Goal: Task Accomplishment & Management: Manage account settings

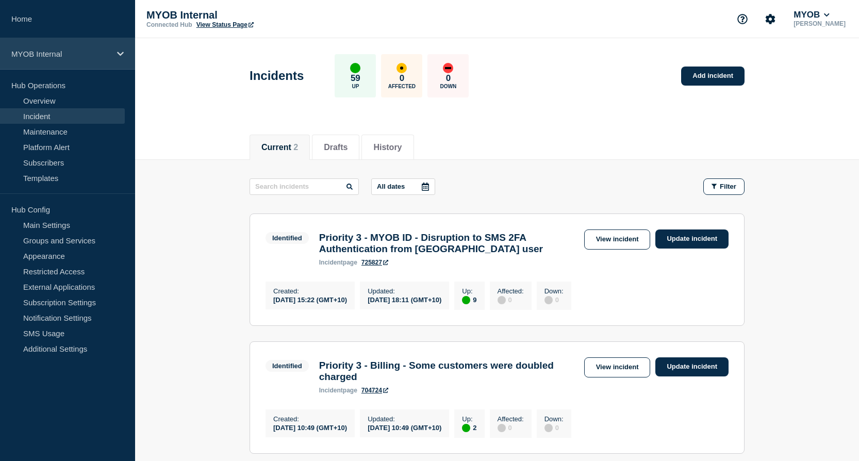
click at [122, 56] on icon at bounding box center [120, 54] width 7 height 8
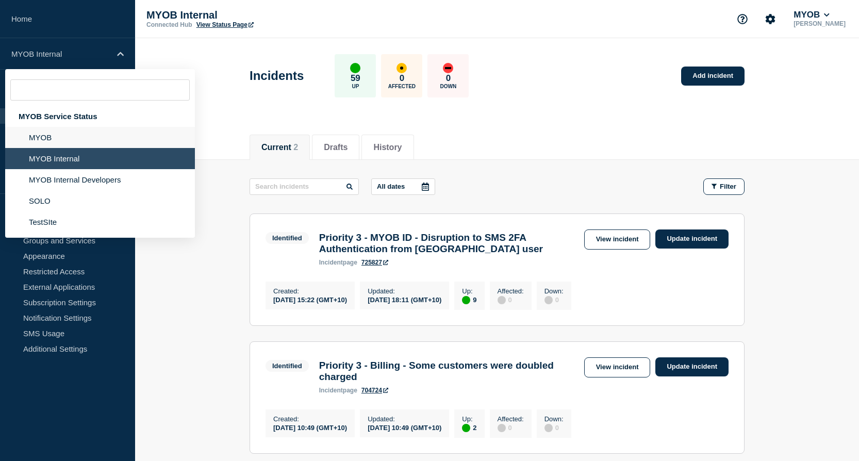
click at [66, 143] on li "MYOB" at bounding box center [100, 137] width 190 height 21
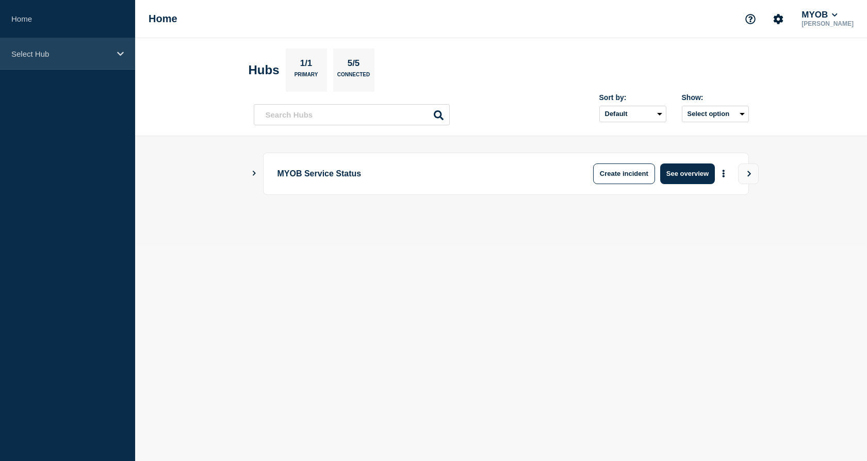
click at [100, 55] on p "Select Hub" at bounding box center [60, 54] width 99 height 9
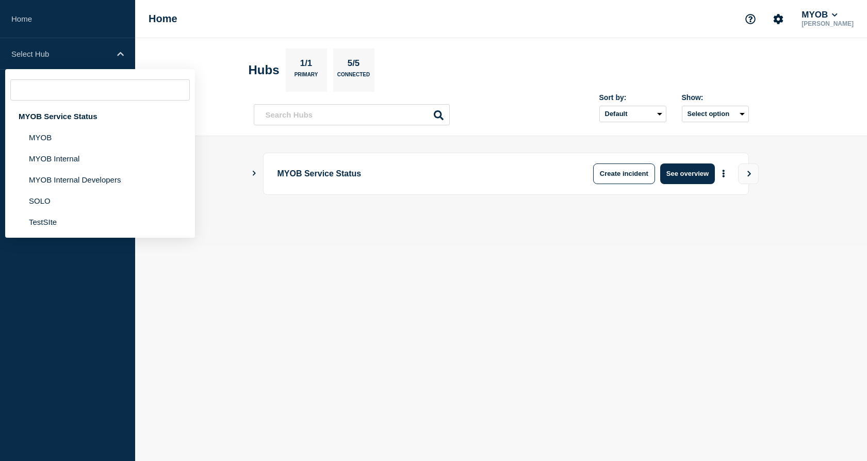
click at [145, 45] on header "Hubs 1/1 Primary 5/5 Connected Sort by: Default Last added Last updated Most ac…" at bounding box center [501, 87] width 732 height 98
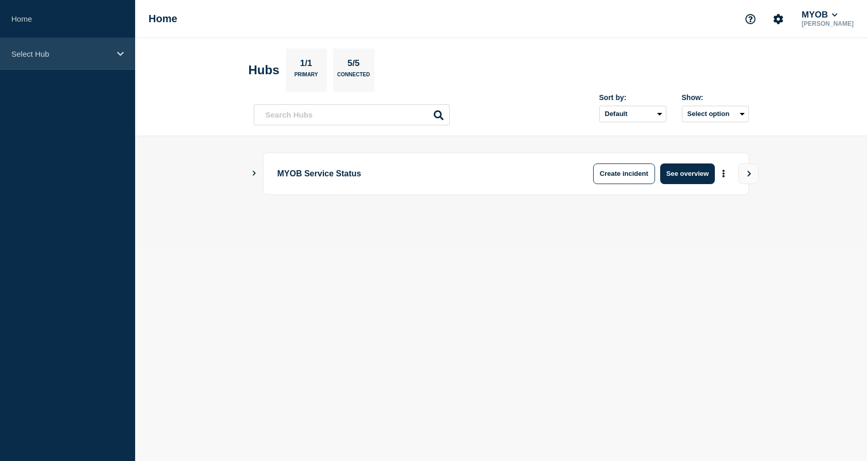
click at [121, 57] on icon at bounding box center [120, 54] width 7 height 8
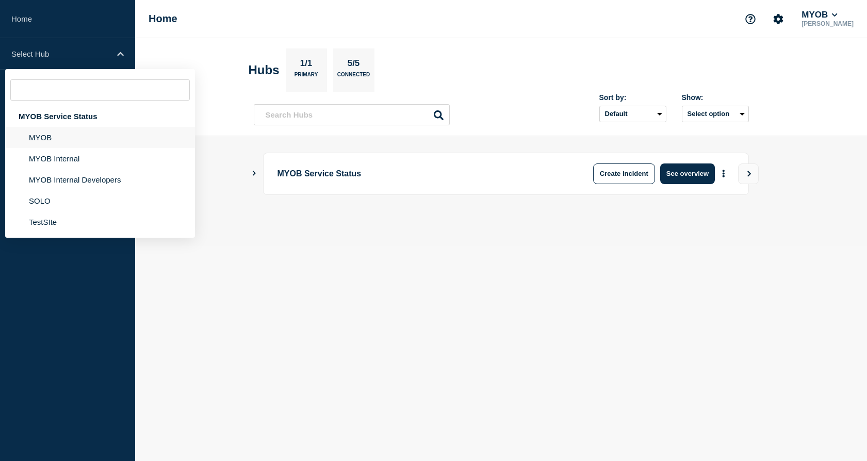
click at [64, 138] on li "MYOB" at bounding box center [100, 137] width 190 height 21
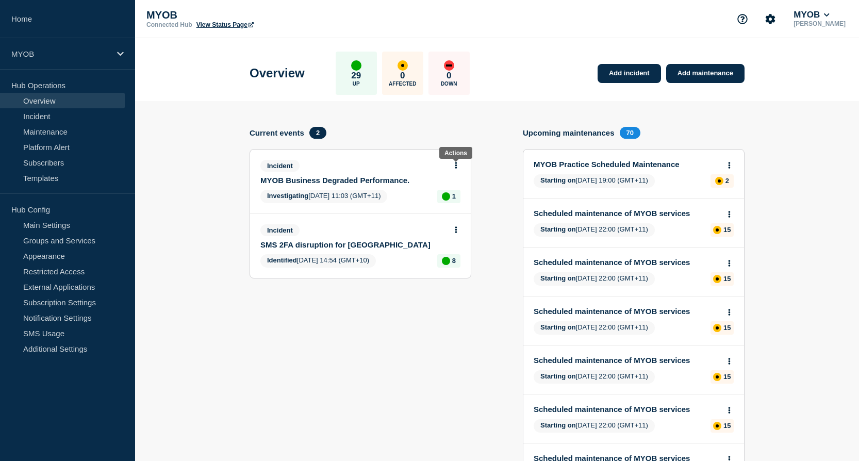
click at [453, 165] on button at bounding box center [456, 165] width 9 height 9
click at [457, 190] on link "View incident" at bounding box center [452, 190] width 42 height 8
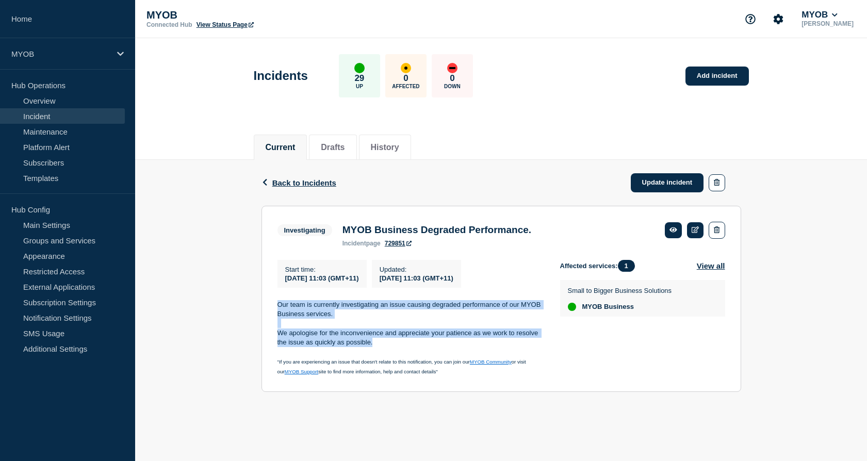
drag, startPoint x: 325, startPoint y: 333, endPoint x: 272, endPoint y: 312, distance: 57.2
click at [272, 312] on section "Investigating MYOB Business Degraded Performance. incident page 729851 Start ti…" at bounding box center [502, 299] width 480 height 187
copy div "Our team is currently investigating an issue causing degraded performance of ou…"
click at [675, 184] on link "Update incident" at bounding box center [667, 182] width 73 height 19
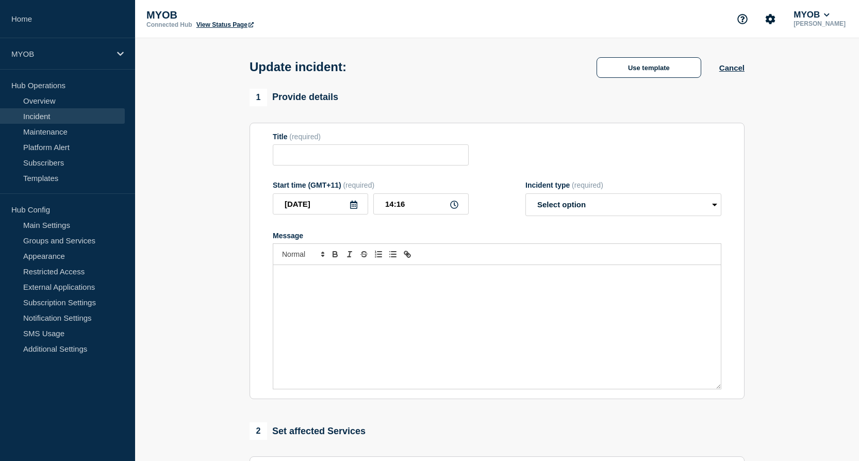
type input "MYOB Business Degraded Performance."
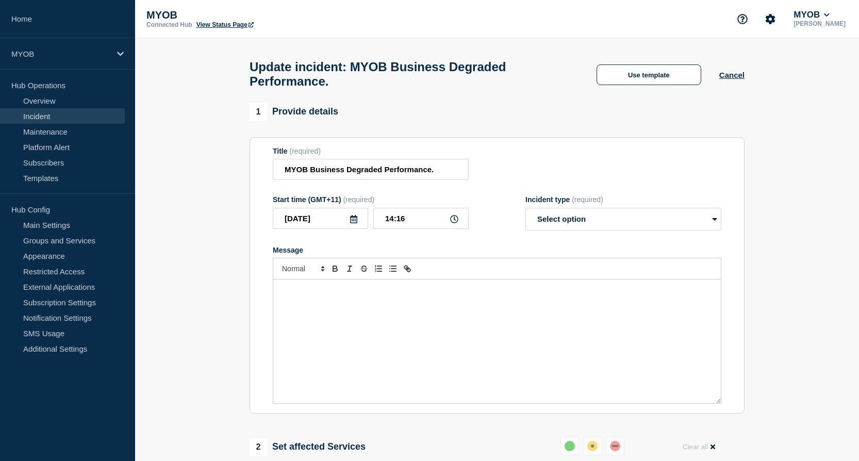
click at [435, 304] on div "Message" at bounding box center [497, 342] width 448 height 124
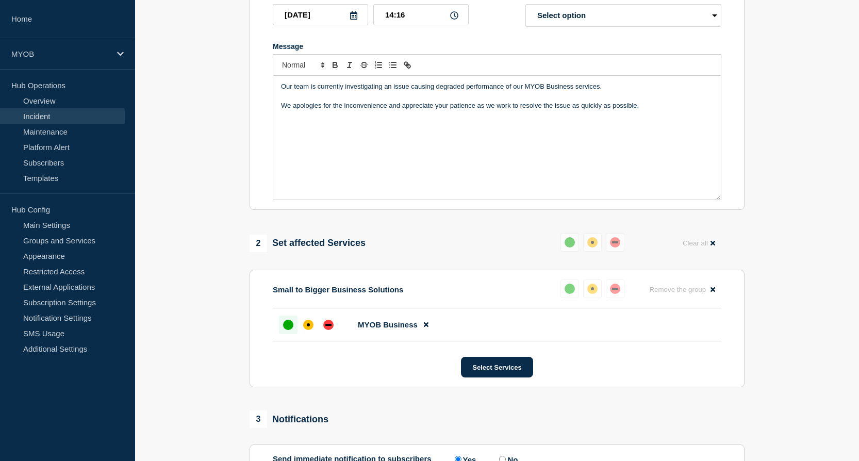
scroll to position [206, 0]
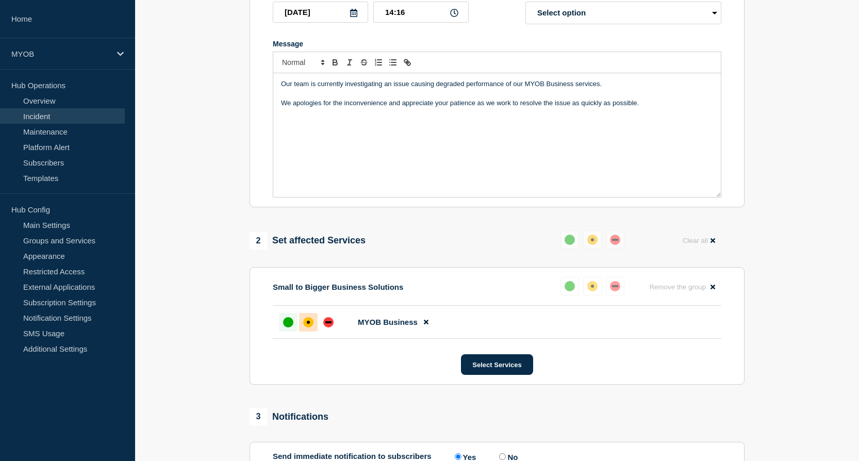
click at [309, 324] on div "affected" at bounding box center [308, 322] width 3 height 3
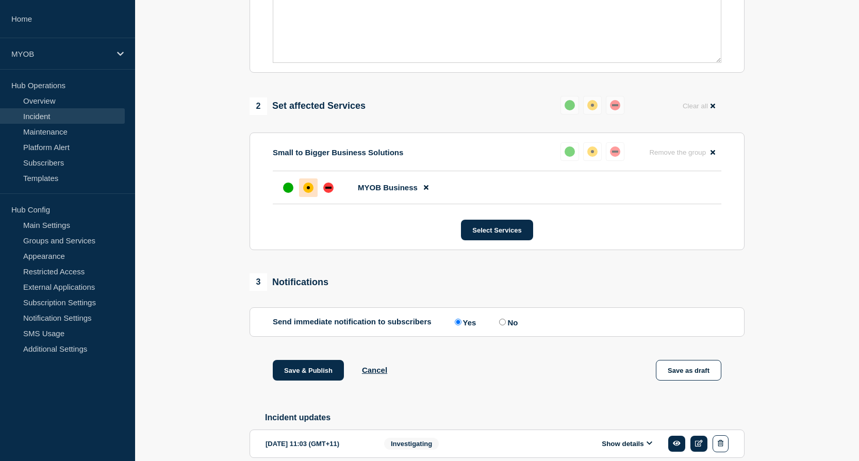
scroll to position [361, 0]
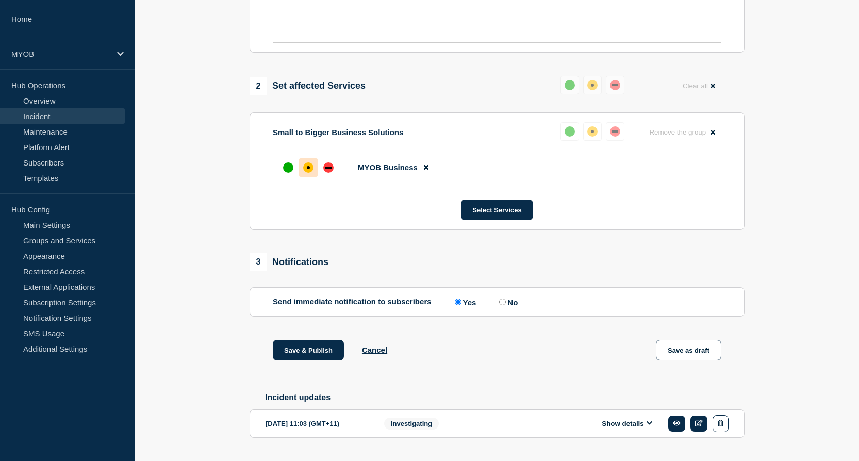
click at [505, 305] on input "No" at bounding box center [502, 302] width 7 height 7
radio input "true"
radio input "false"
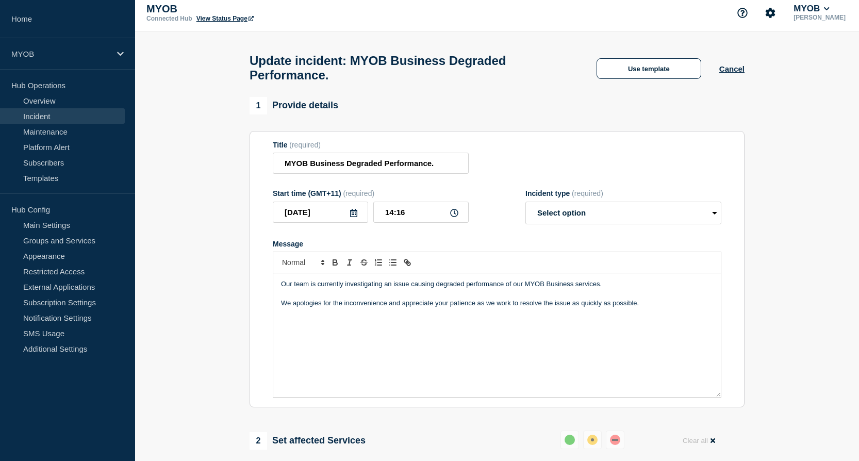
scroll to position [0, 0]
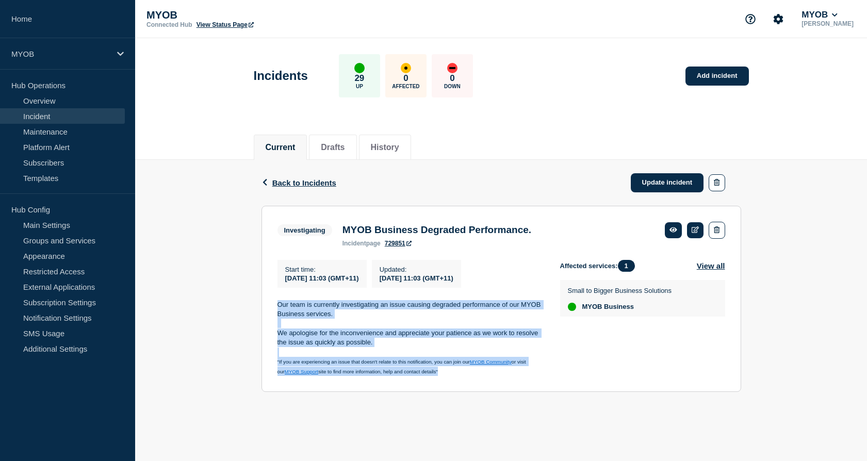
drag, startPoint x: 433, startPoint y: 375, endPoint x: 259, endPoint y: 297, distance: 190.9
click at [259, 297] on div "Back Back to Incidents Update incident Investigating MYOB Business Degraded Per…" at bounding box center [501, 284] width 495 height 248
copy div "Our team is currently investigating an issue causing degraded performance of ou…"
click at [657, 182] on link "Update incident" at bounding box center [667, 182] width 73 height 19
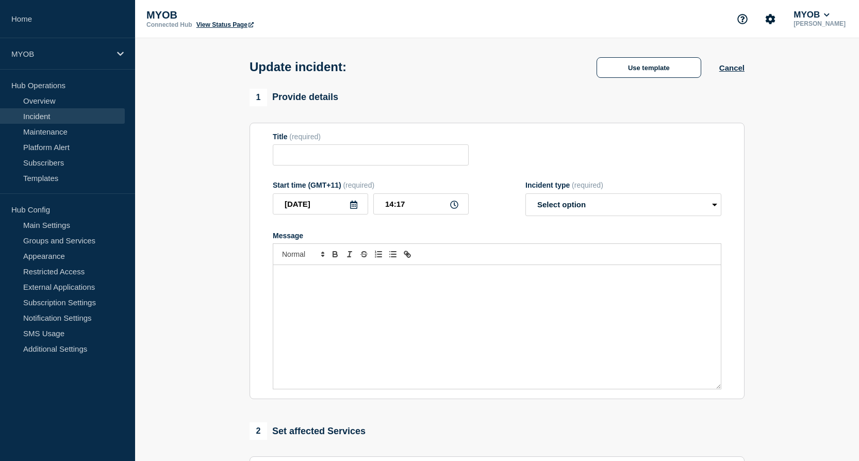
type input "MYOB Business Degraded Performance."
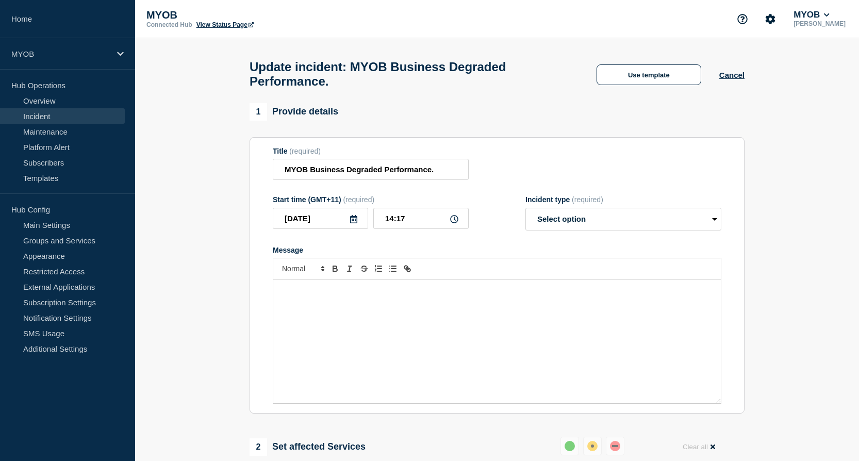
click at [497, 324] on div "Message" at bounding box center [497, 342] width 448 height 124
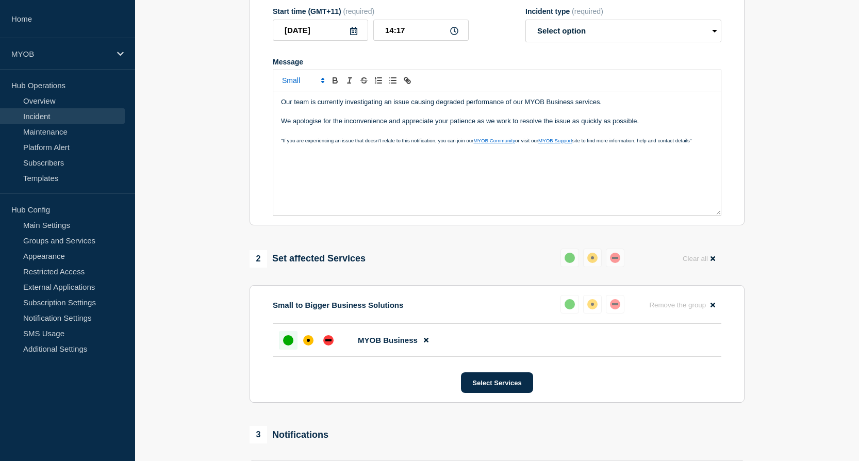
scroll to position [206, 0]
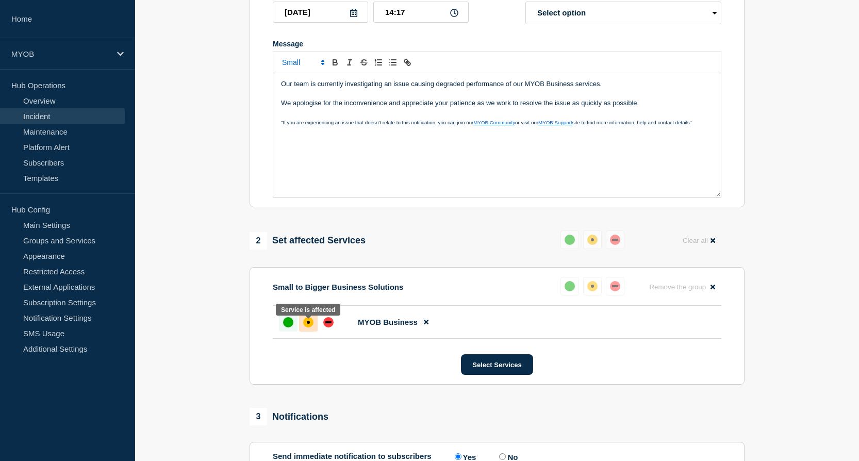
click at [306, 328] on div "affected" at bounding box center [308, 322] width 10 height 10
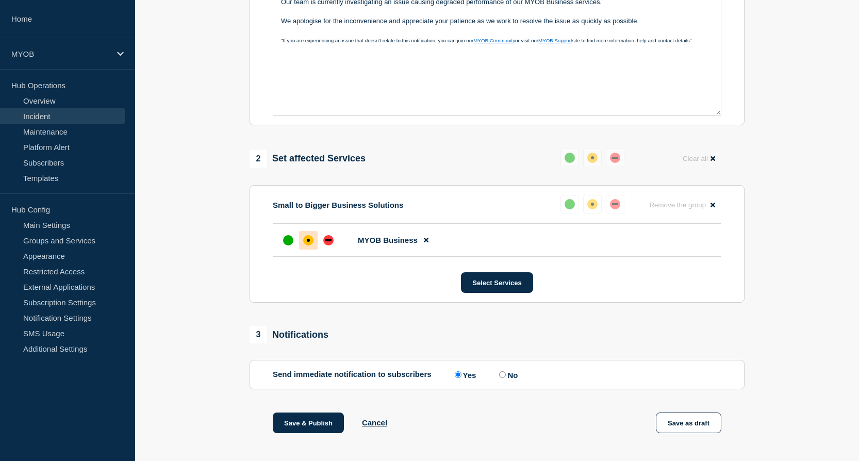
scroll to position [309, 0]
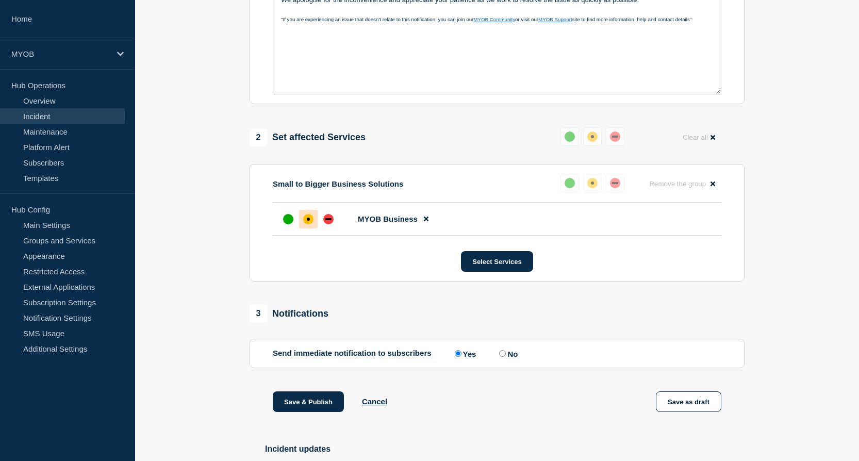
click at [505, 357] on input "No" at bounding box center [502, 353] width 7 height 7
radio input "true"
radio input "false"
click at [511, 269] on button "Select Services" at bounding box center [497, 261] width 72 height 21
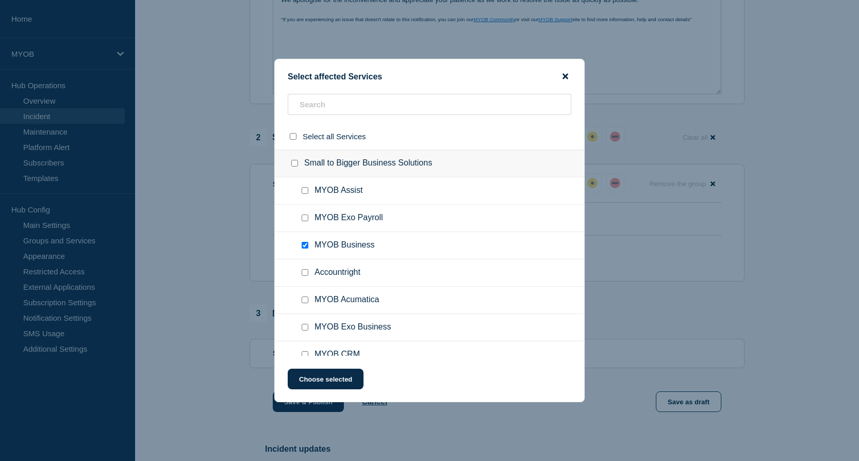
click at [566, 77] on icon "close button" at bounding box center [566, 77] width 6 height 6
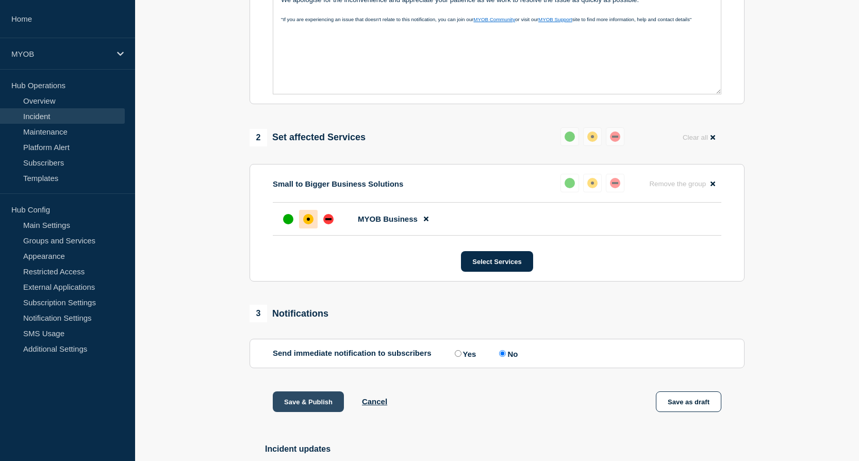
click at [308, 411] on button "Save & Publish" at bounding box center [308, 401] width 71 height 21
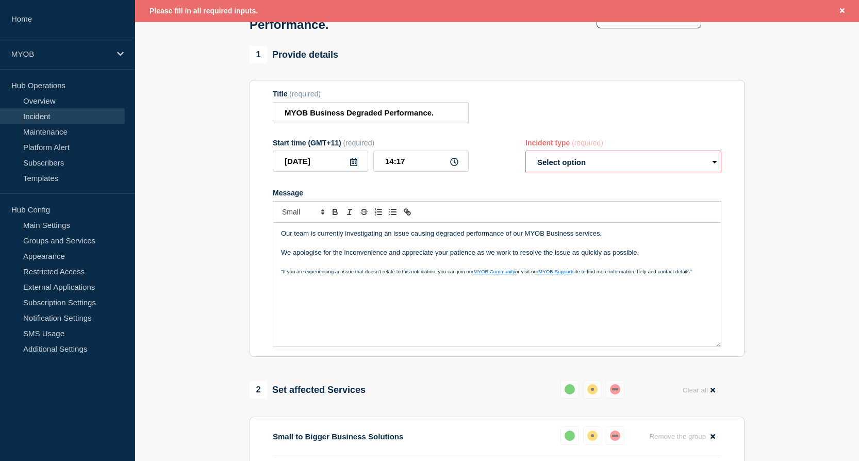
scroll to position [22, 0]
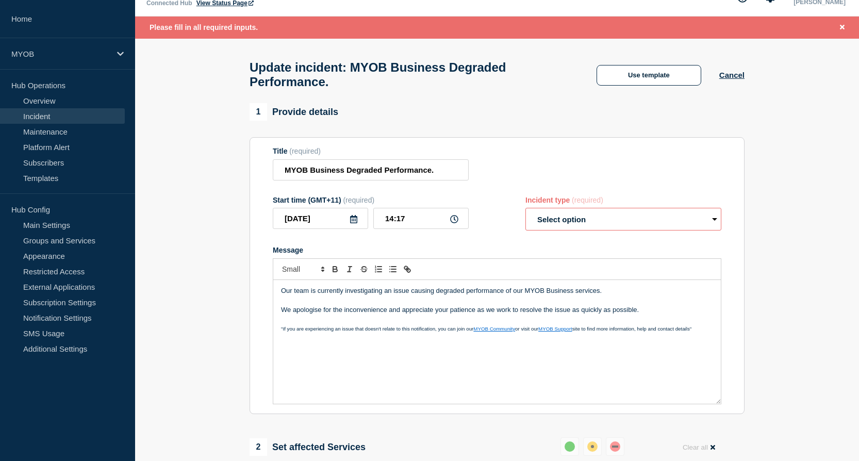
click at [691, 225] on select "Select option Investigating Identified Monitoring Resolved" at bounding box center [624, 219] width 196 height 23
select select "investigating"
click at [526, 213] on select "Select option Investigating Identified Monitoring Resolved" at bounding box center [624, 219] width 196 height 23
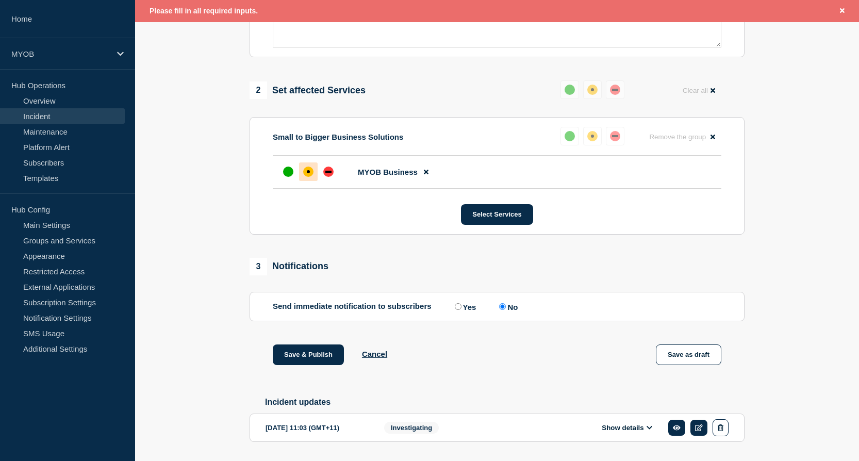
scroll to position [383, 0]
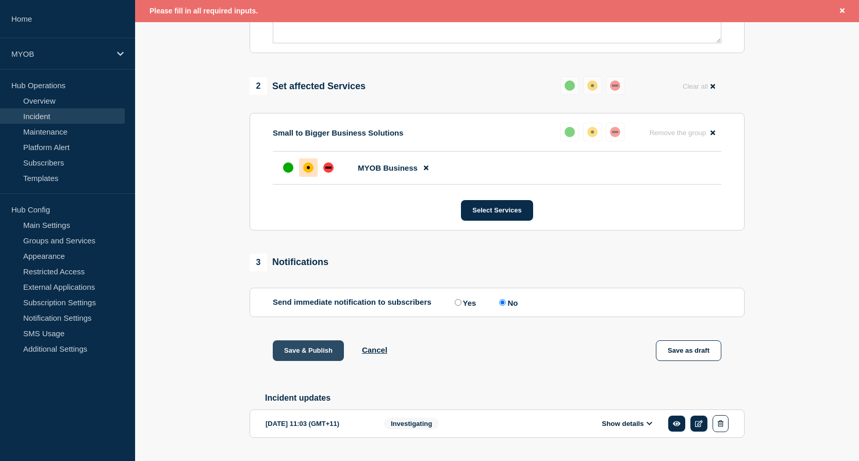
click at [300, 356] on button "Save & Publish" at bounding box center [308, 350] width 71 height 21
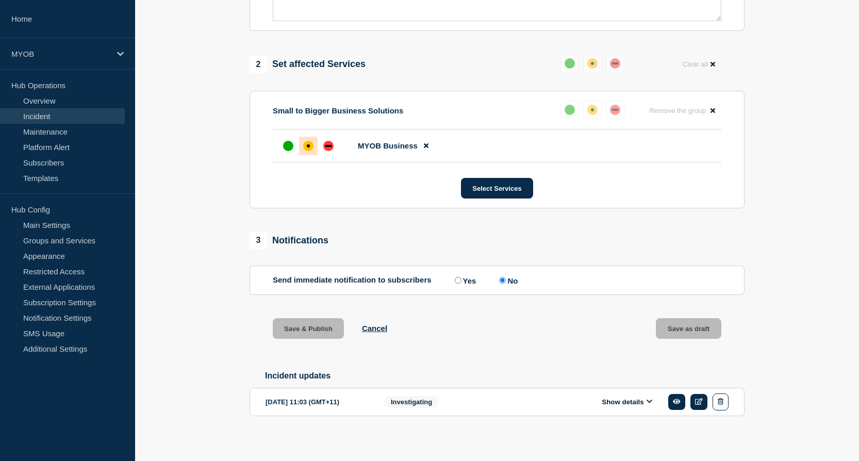
scroll to position [361, 0]
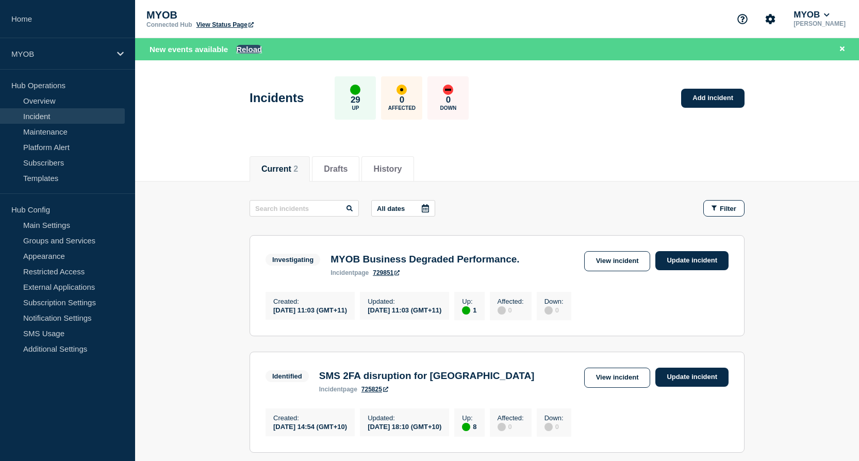
click at [251, 47] on button "Reload" at bounding box center [249, 49] width 26 height 9
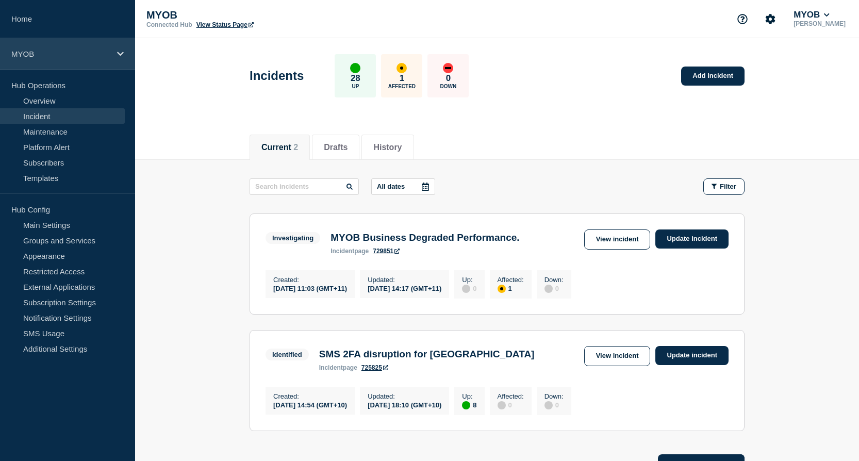
click at [120, 56] on icon at bounding box center [120, 54] width 7 height 8
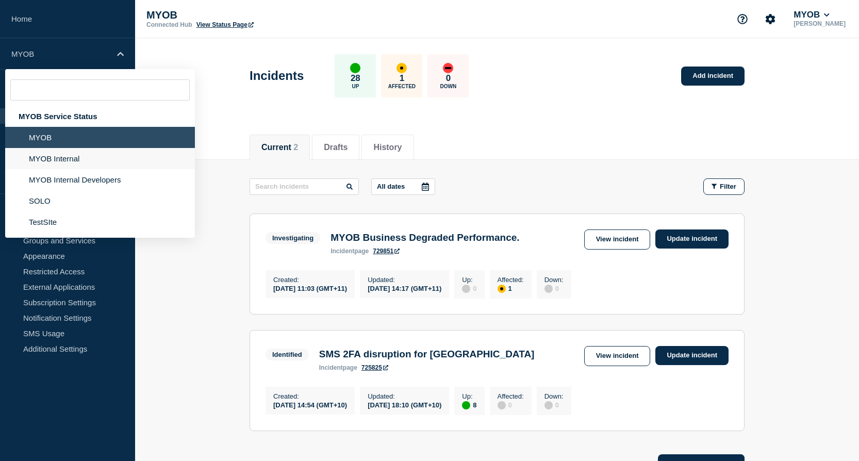
click at [80, 158] on li "MYOB Internal" at bounding box center [100, 158] width 190 height 21
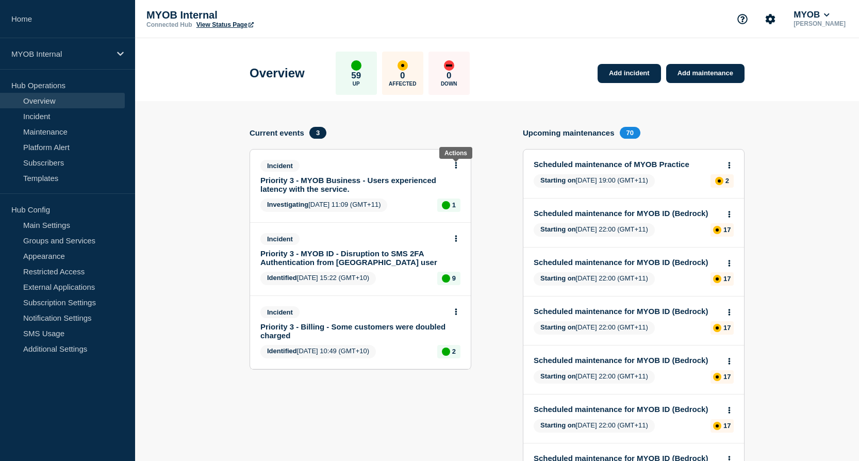
click at [456, 164] on icon at bounding box center [456, 165] width 3 height 7
click at [451, 202] on link "Update incident" at bounding box center [456, 204] width 50 height 8
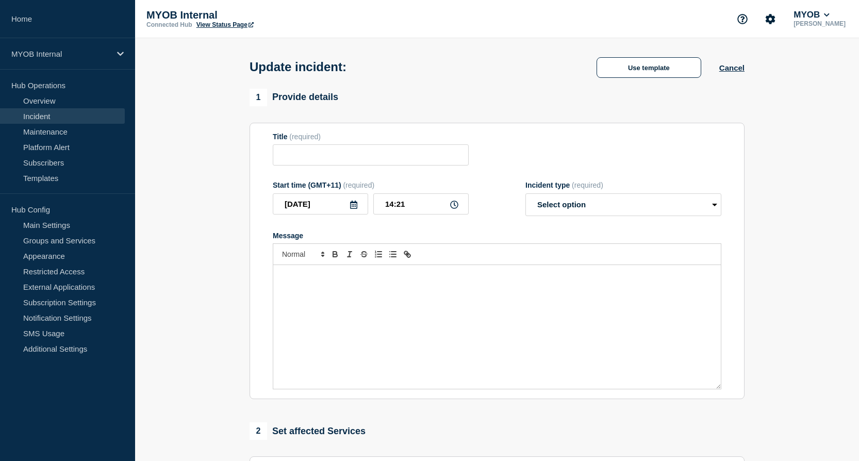
type input "Priority 3 - MYOB Business - Users experienced latency with the service."
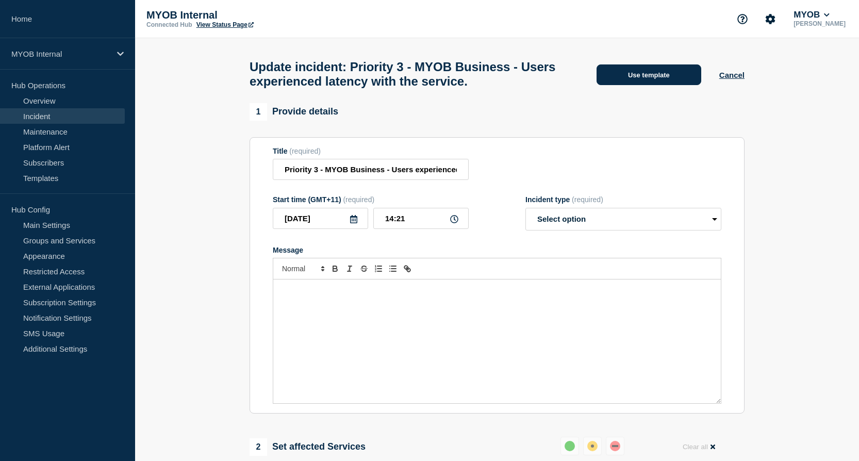
click at [657, 84] on button "Use template" at bounding box center [649, 74] width 105 height 21
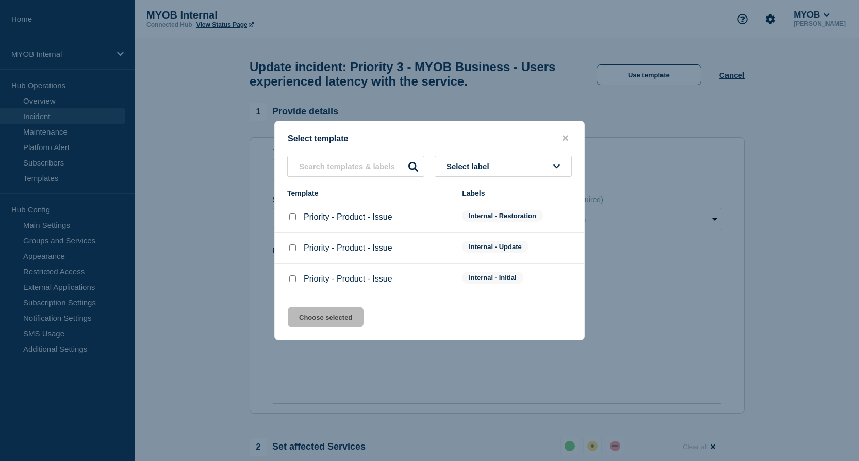
click at [292, 251] on input "Priority - Product - Issue checkbox" at bounding box center [292, 247] width 7 height 7
checkbox input "true"
click at [314, 318] on button "Choose selected" at bounding box center [326, 317] width 76 height 21
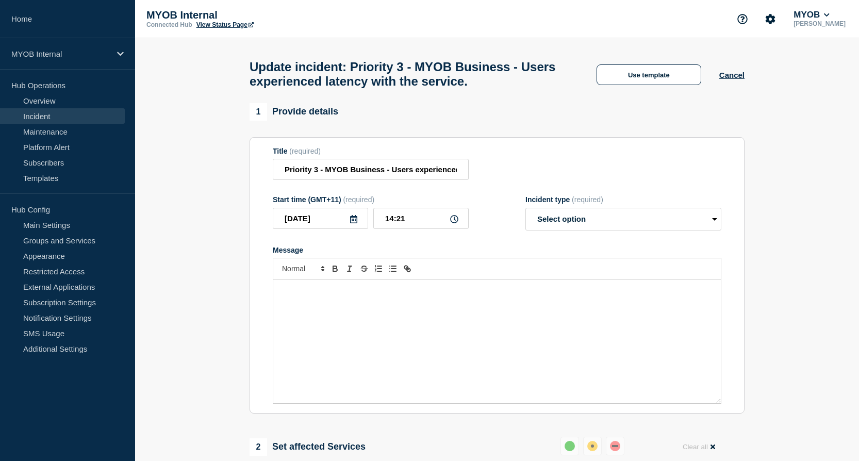
select select "identified"
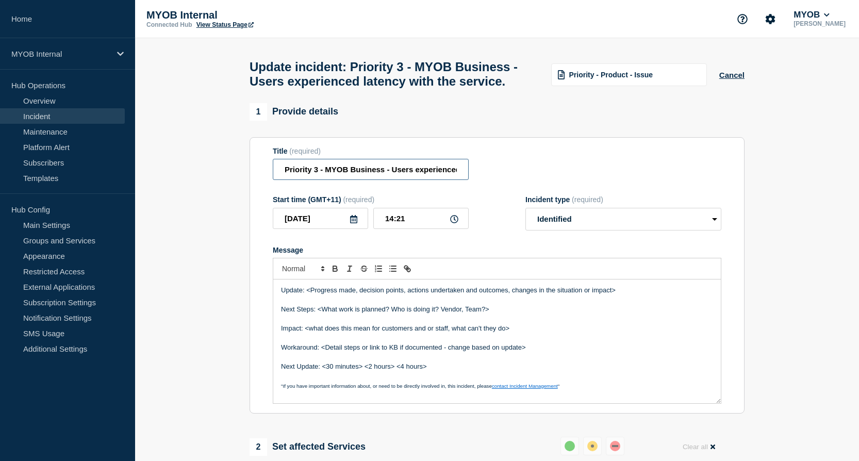
click at [317, 180] on input "Priority 3 - MYOB Business - Users experienced latency with the service." at bounding box center [371, 169] width 196 height 21
type input "Priority 2 - MYOB Business - Users experienced latency with the service."
drag, startPoint x: 593, startPoint y: 313, endPoint x: 305, endPoint y: 313, distance: 288.3
click at [305, 295] on p "Update: <Progress made, decision points, actions undertaken and outcomes, chang…" at bounding box center [497, 290] width 432 height 9
click at [320, 295] on p "Update: team are working with Microsoft to investigate further." at bounding box center [497, 290] width 432 height 9
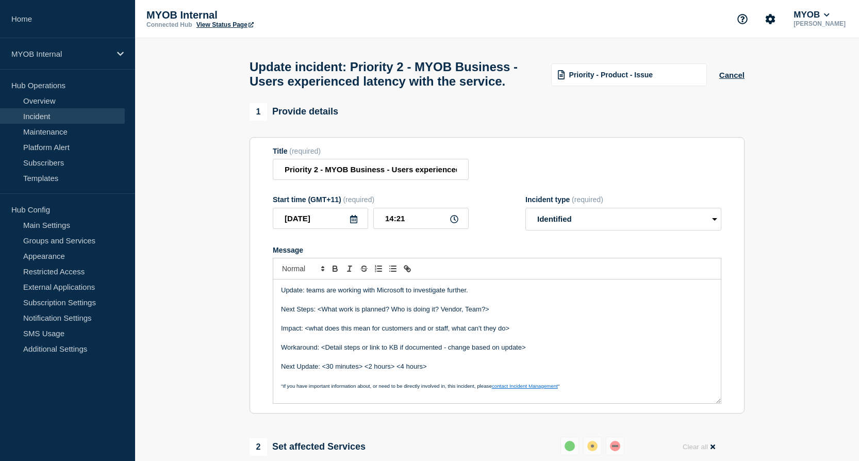
click at [309, 295] on p "Update: teams are working with Microsoft to investigate further." at bounding box center [497, 290] width 432 height 9
click at [529, 305] on div "Update: Teams are working with Microsoft to investigate further. Next Steps: <W…" at bounding box center [497, 342] width 448 height 124
drag, startPoint x: 502, startPoint y: 335, endPoint x: 319, endPoint y: 332, distance: 183.1
click at [319, 314] on p "Next Steps: <What work is planned? Who is doing it? Vendor, Team?>" at bounding box center [497, 309] width 432 height 9
drag, startPoint x: 517, startPoint y: 348, endPoint x: 305, endPoint y: 351, distance: 212.0
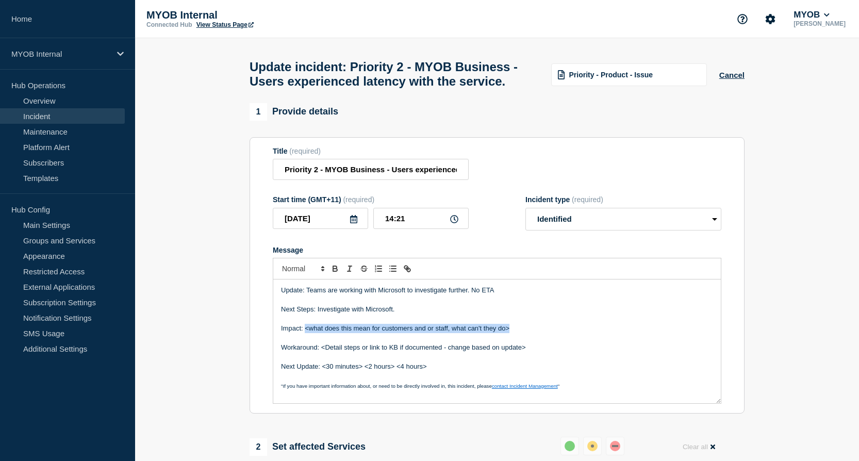
click at [305, 333] on p "Impact: <what does this mean for customers and or staff, what can't they do>" at bounding box center [497, 328] width 432 height 9
click at [407, 333] on p "Impact: Degraded peformancing" at bounding box center [497, 328] width 432 height 9
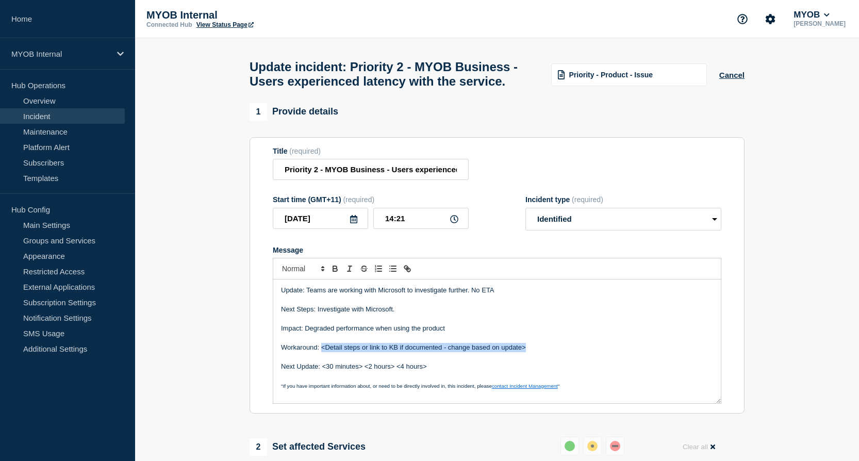
drag, startPoint x: 533, startPoint y: 372, endPoint x: 322, endPoint y: 366, distance: 211.5
click at [322, 352] on p "Workaround: <Detail steps or link to KB if documented - change based on update>" at bounding box center [497, 347] width 432 height 9
drag, startPoint x: 445, startPoint y: 394, endPoint x: 321, endPoint y: 391, distance: 123.8
click at [321, 391] on div "Update: Teams are working with Microsoft to investigate further. No ETA Next St…" at bounding box center [497, 342] width 448 height 124
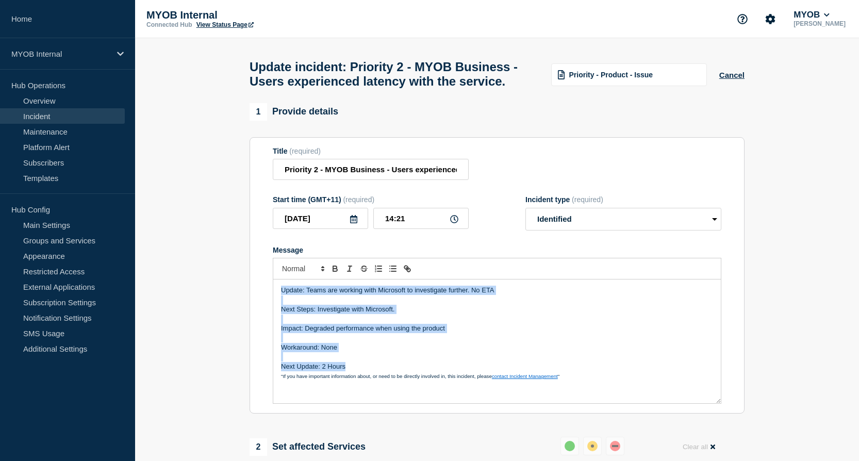
drag, startPoint x: 367, startPoint y: 391, endPoint x: 269, endPoint y: 311, distance: 126.8
click at [269, 311] on section "Title (required) Priority 2 - MYOB Business - Users experienced latency with th…" at bounding box center [497, 275] width 495 height 277
copy div "Update: Teams are working with Microsoft to investigate further. No ETA Next St…"
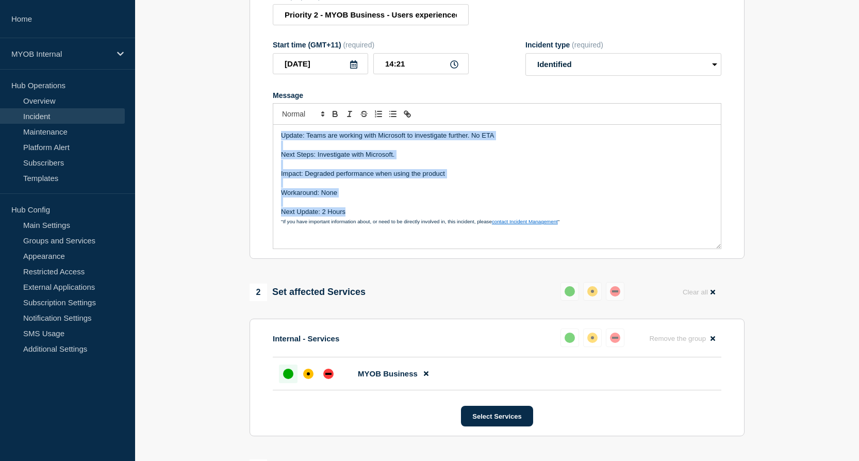
scroll to position [206, 0]
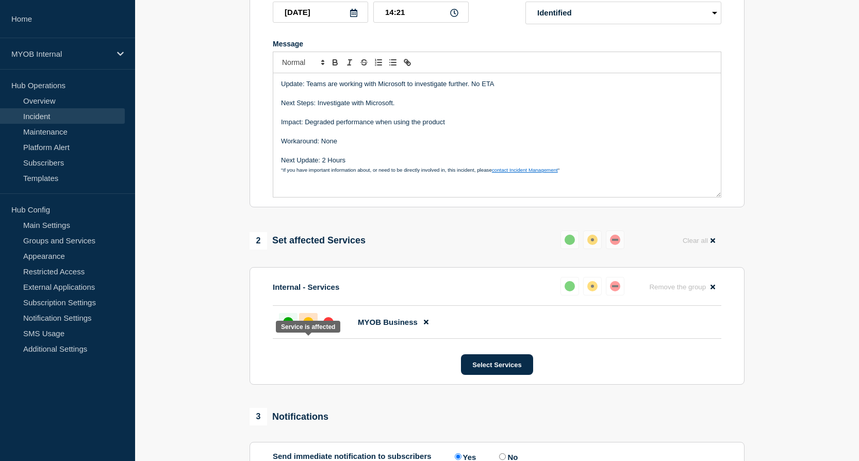
click at [313, 332] on div at bounding box center [308, 322] width 19 height 19
click at [446, 108] on p "Next Steps: Investigate with Microsoft." at bounding box center [497, 103] width 432 height 9
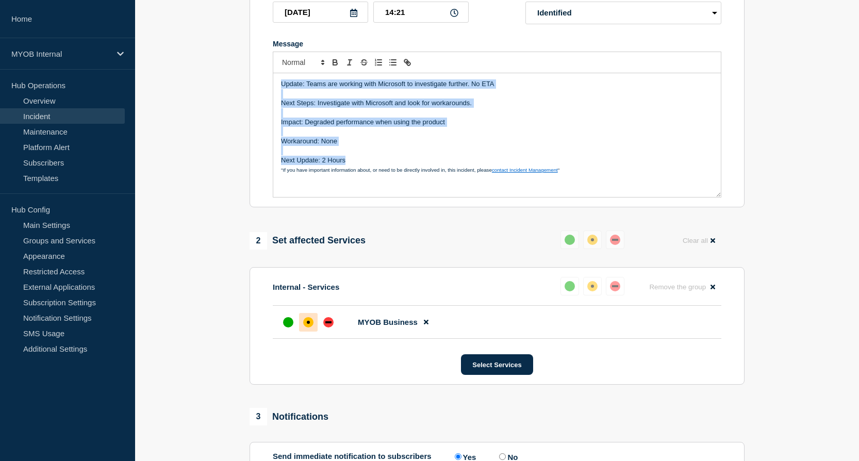
drag, startPoint x: 357, startPoint y: 183, endPoint x: 264, endPoint y: 95, distance: 127.7
click at [264, 95] on section "Title (required) Priority 2 - MYOB Business - Users experienced latency with th…" at bounding box center [497, 69] width 495 height 277
copy div "Update: Teams are working with Microsoft to investigate further. No ETA Next St…"
click at [502, 146] on p "Workaround: None" at bounding box center [497, 141] width 432 height 9
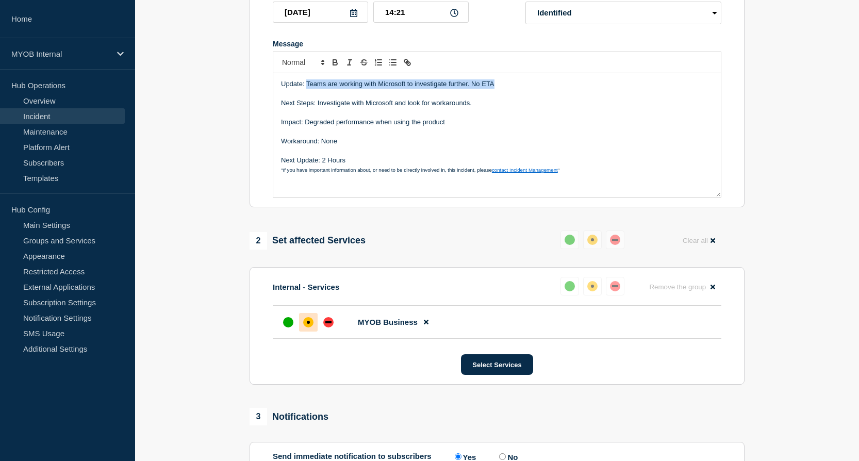
drag, startPoint x: 511, startPoint y: 106, endPoint x: 306, endPoint y: 103, distance: 204.3
click at [306, 89] on p "Update: Teams are working with Microsoft to investigate further. No ETA" at bounding box center [497, 83] width 432 height 9
click at [510, 89] on p "Update: Our teams are actively working with Microsoft to investigate the issue.…" at bounding box center [497, 83] width 432 height 9
drag, startPoint x: 478, startPoint y: 124, endPoint x: 405, endPoint y: 142, distance: 75.6
click at [319, 108] on p "Next Steps: Investigate with Microsoft and look for workarounds." at bounding box center [497, 103] width 432 height 9
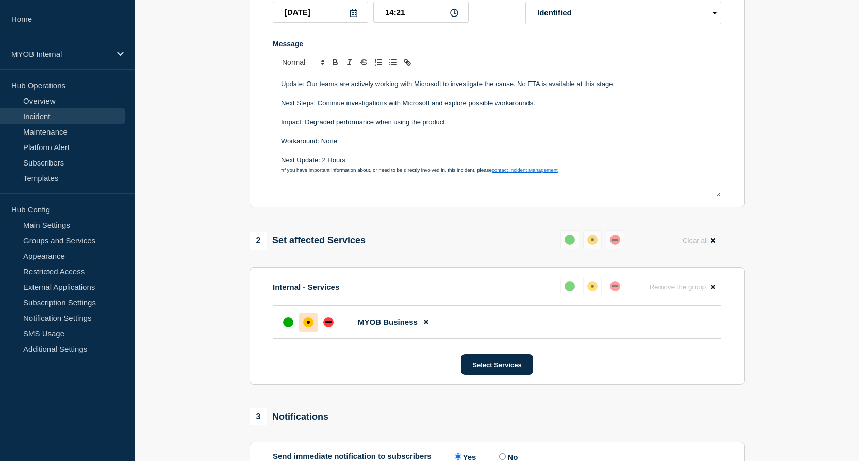
drag, startPoint x: 469, startPoint y: 146, endPoint x: 512, endPoint y: 162, distance: 46.0
click at [307, 127] on p "Impact: Degraded performance when using the product" at bounding box center [497, 122] width 432 height 9
click at [403, 165] on p "Next Update: 2 Hours" at bounding box center [497, 160] width 432 height 9
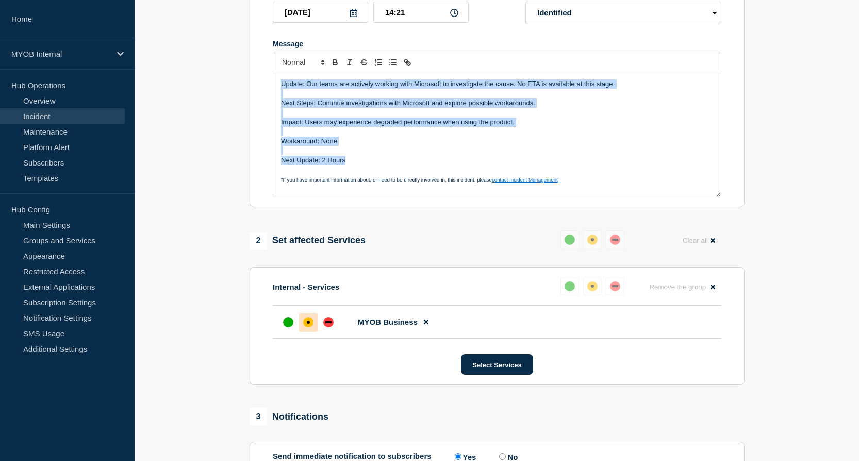
drag, startPoint x: 364, startPoint y: 185, endPoint x: 278, endPoint y: 104, distance: 117.8
click at [278, 104] on div "Update: Our teams are actively working with Microsoft to investigate the cause.…" at bounding box center [497, 135] width 448 height 124
copy div "Update: Our teams are actively working with Microsoft to investigate the cause.…"
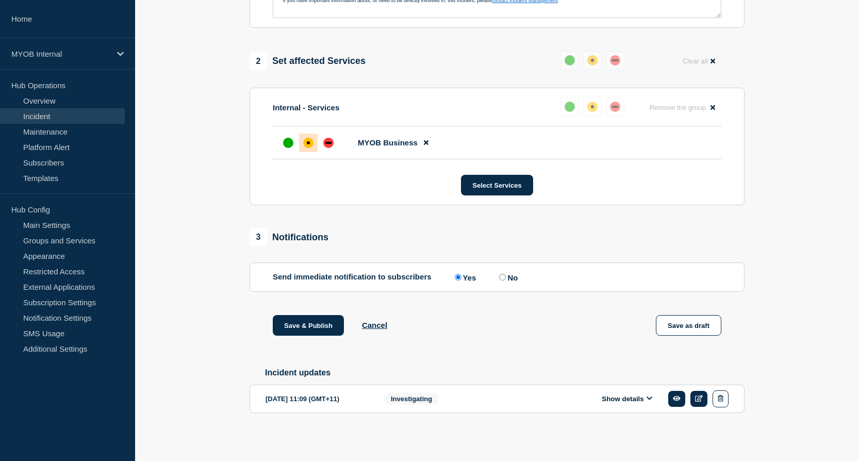
scroll to position [411, 0]
click at [318, 322] on button "Save & Publish" at bounding box center [308, 325] width 71 height 21
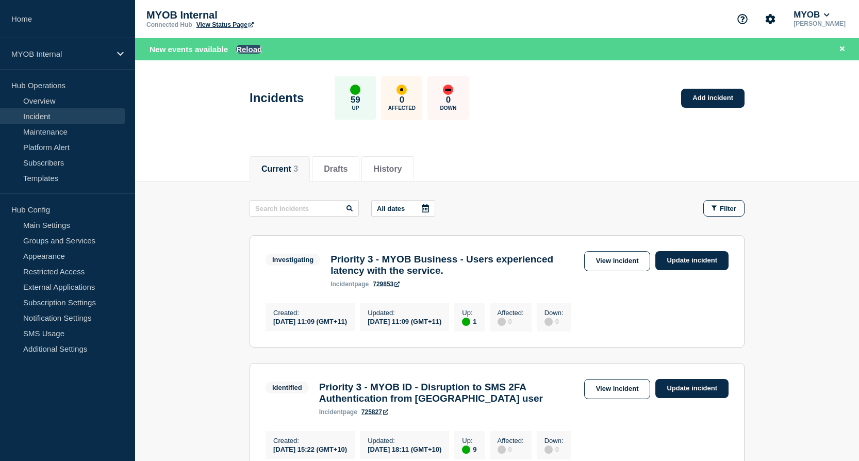
click at [251, 46] on button "Reload" at bounding box center [249, 49] width 26 height 9
